Goal: Task Accomplishment & Management: Manage account settings

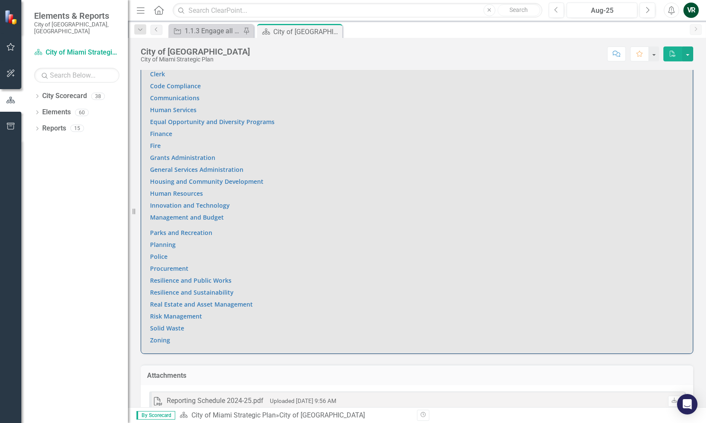
scroll to position [605, 0]
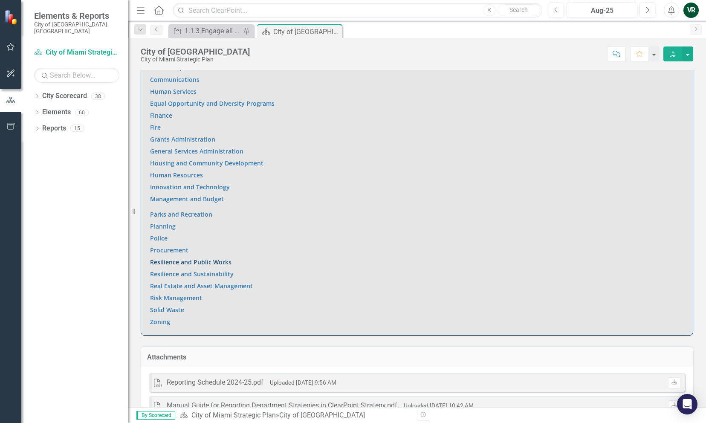
click at [191, 263] on link "Resilience and Public Works" at bounding box center [190, 262] width 81 height 8
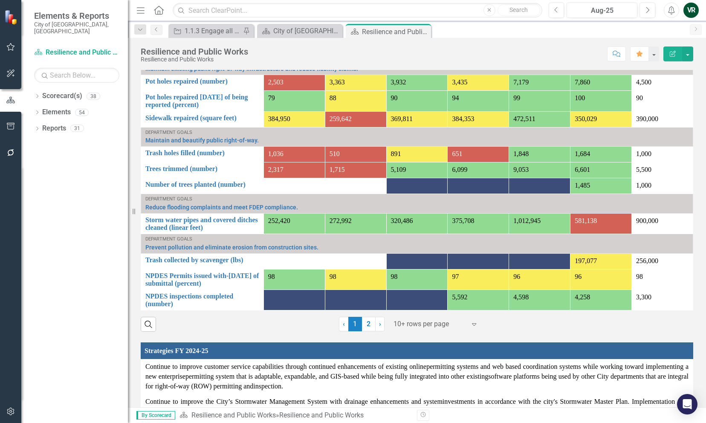
scroll to position [981, 0]
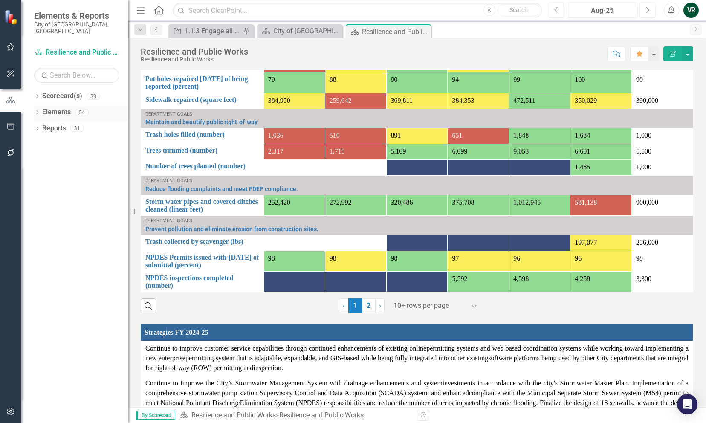
click at [57, 107] on link "Elements" at bounding box center [56, 112] width 29 height 10
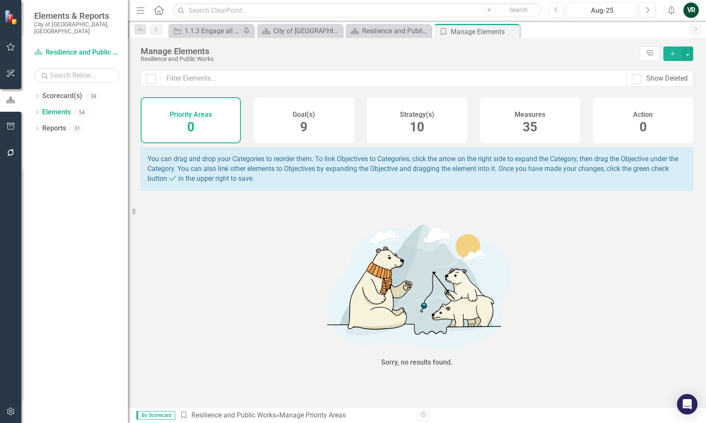
click at [517, 128] on div "Measures 35" at bounding box center [530, 120] width 100 height 46
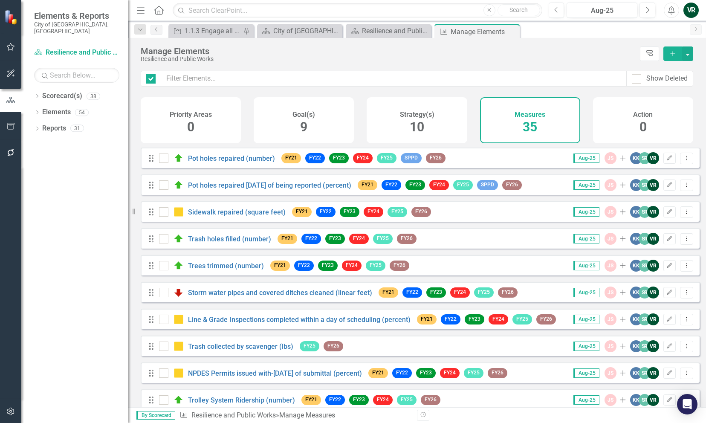
checkbox input "false"
click at [226, 297] on link "Storm water pipes and covered ditches cleaned (linear feet)" at bounding box center [280, 293] width 184 height 8
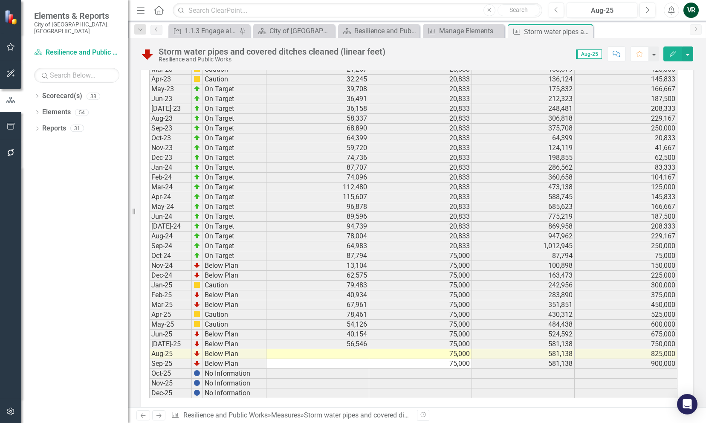
scroll to position [1365, 0]
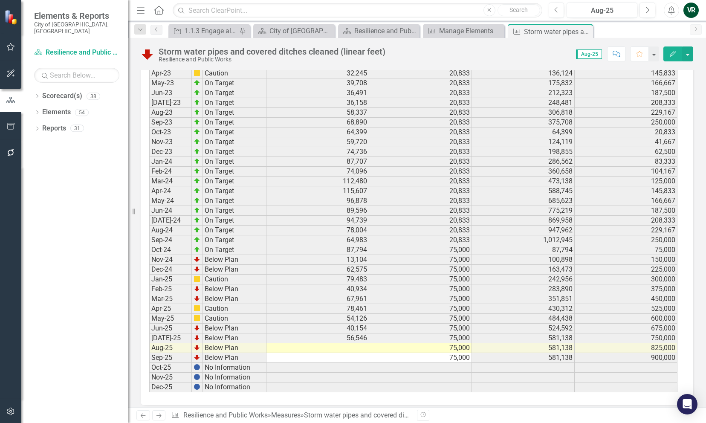
click at [353, 343] on td at bounding box center [318, 348] width 103 height 10
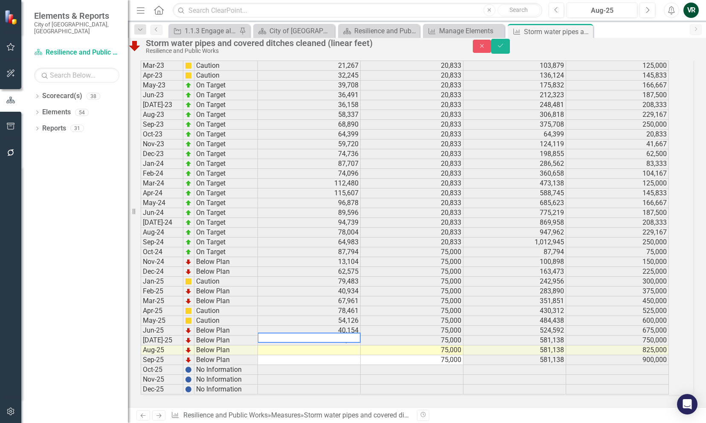
click at [353, 336] on textarea at bounding box center [309, 338] width 103 height 10
click at [360, 339] on textarea at bounding box center [309, 338] width 103 height 10
click at [360, 336] on textarea at bounding box center [309, 338] width 103 height 10
type textarea "41454"
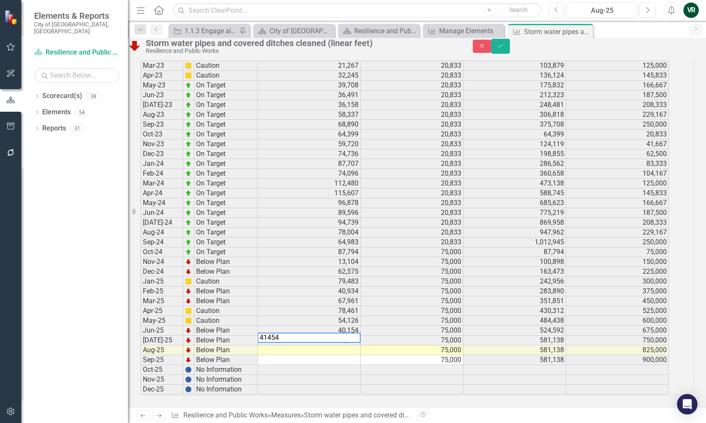
click at [359, 355] on td at bounding box center [309, 360] width 103 height 10
click at [510, 51] on button "Save" at bounding box center [500, 46] width 19 height 15
